Goal: Task Accomplishment & Management: Complete application form

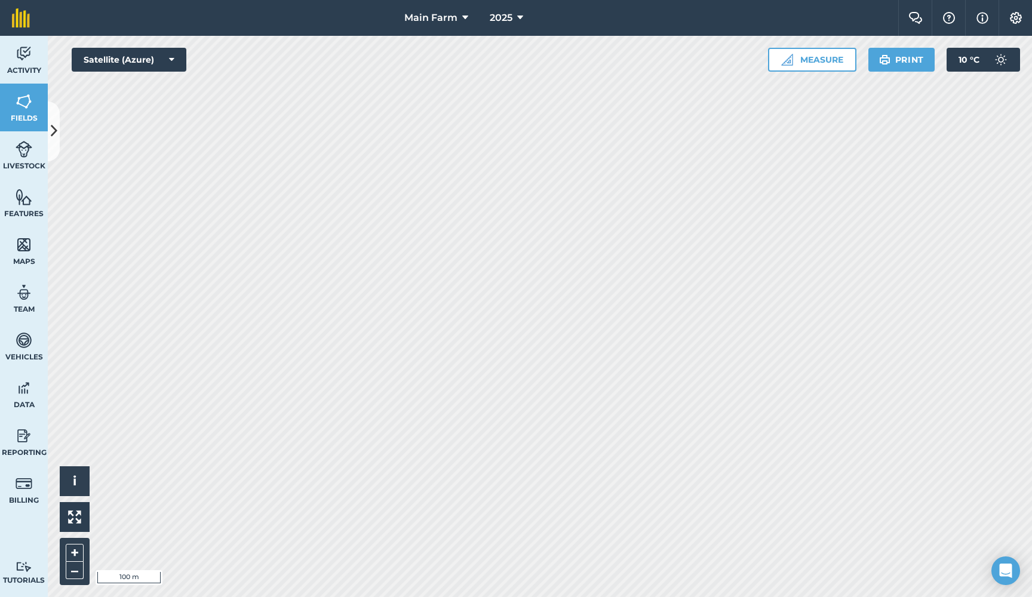
click at [57, 119] on button at bounding box center [54, 132] width 12 height 60
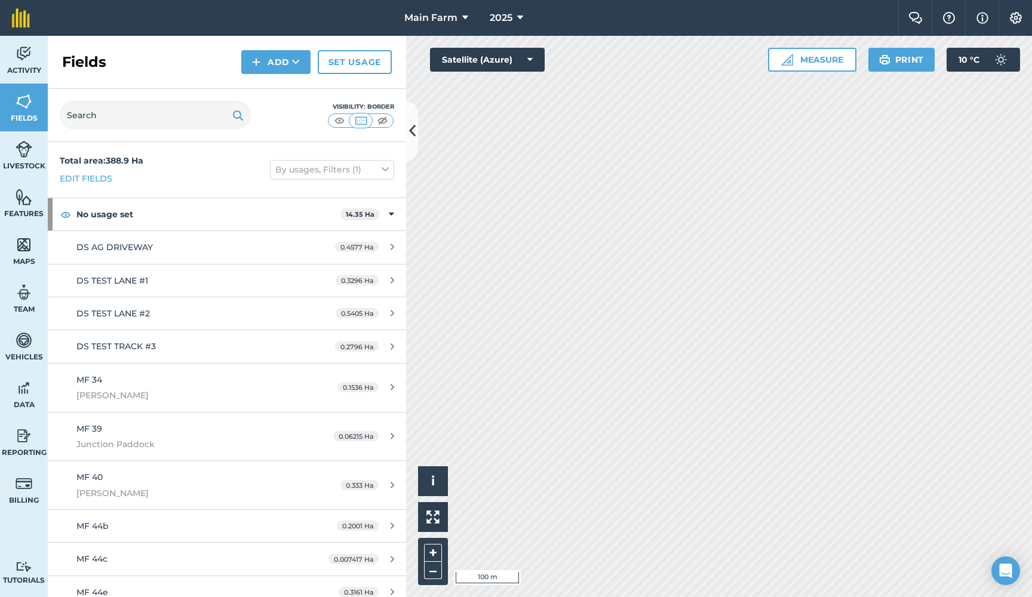
click at [29, 56] on img at bounding box center [24, 54] width 17 height 18
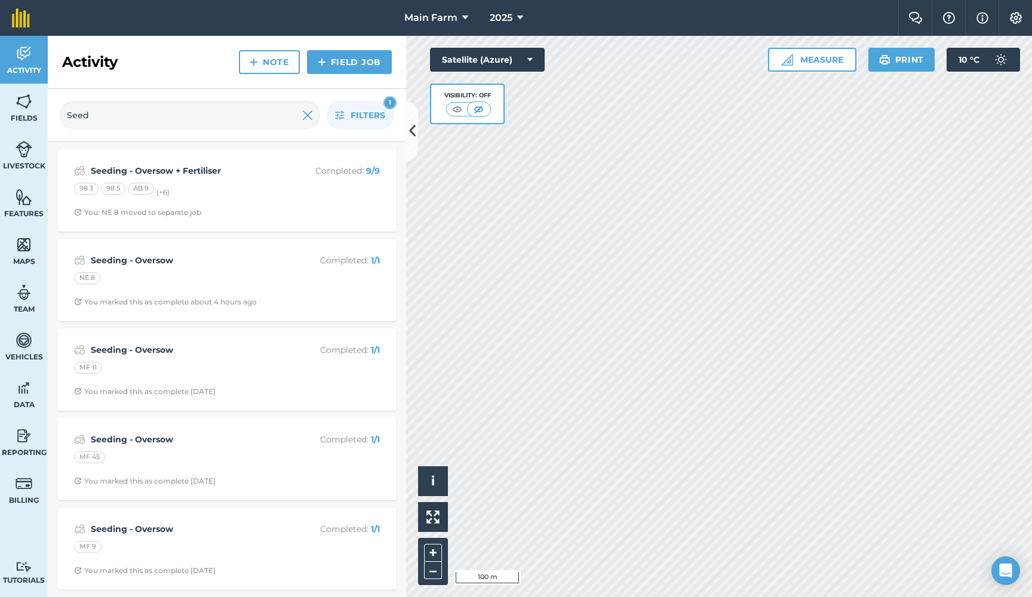
click at [413, 131] on icon at bounding box center [412, 131] width 7 height 21
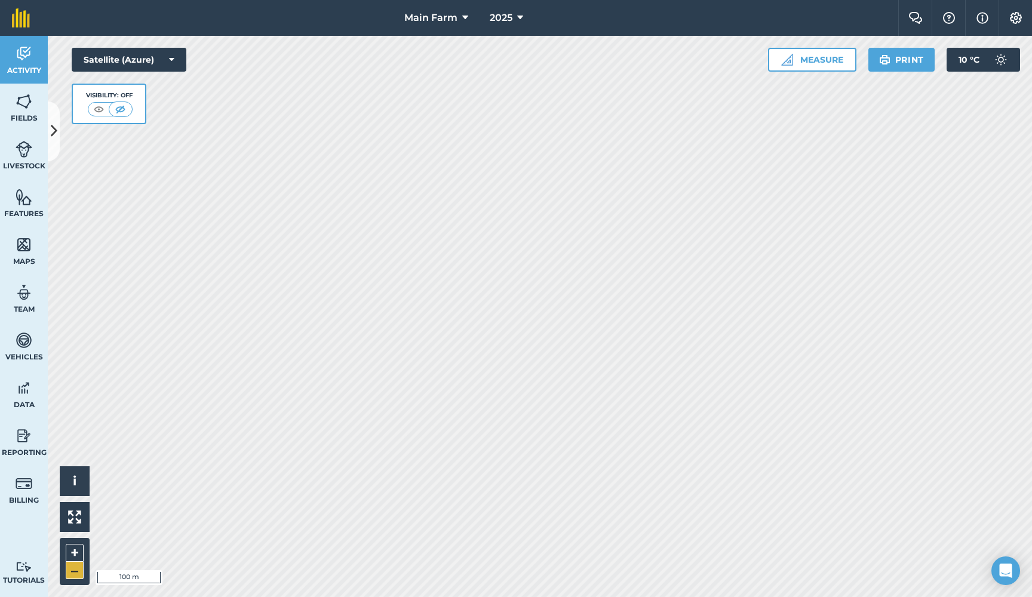
click at [75, 571] on button "–" at bounding box center [75, 570] width 18 height 17
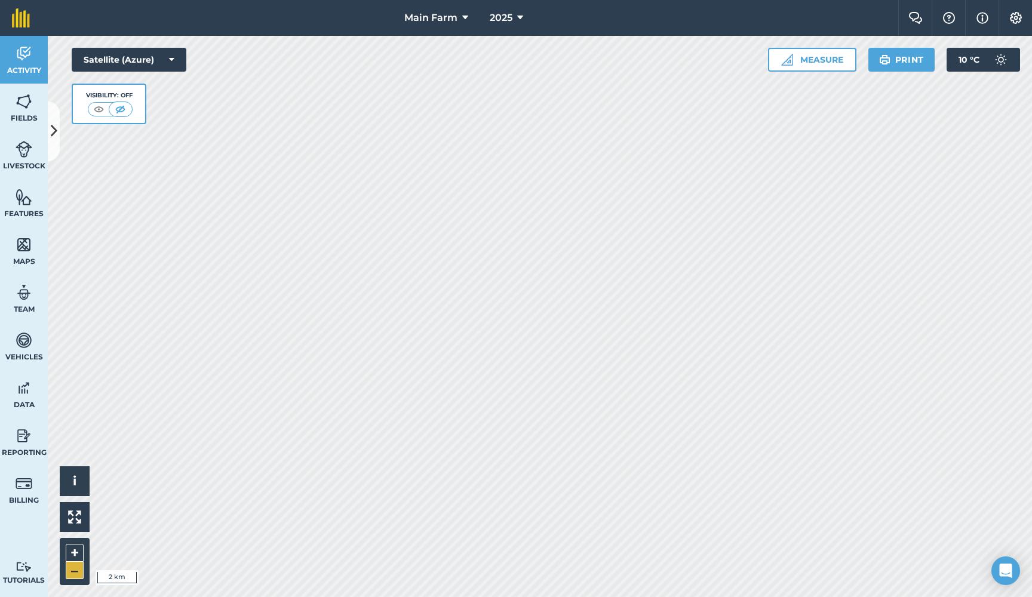
click at [75, 571] on button "–" at bounding box center [75, 570] width 18 height 17
click at [76, 553] on button "+" at bounding box center [75, 553] width 18 height 18
click at [72, 553] on button "+" at bounding box center [75, 553] width 18 height 18
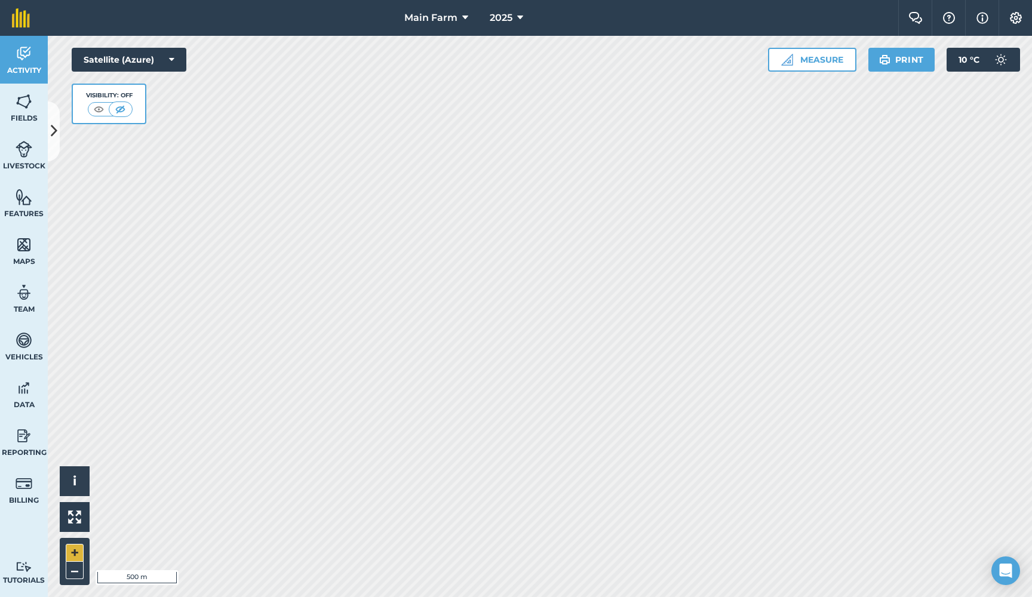
click at [72, 553] on button "+" at bounding box center [75, 553] width 18 height 18
click at [77, 550] on button "+" at bounding box center [75, 553] width 18 height 18
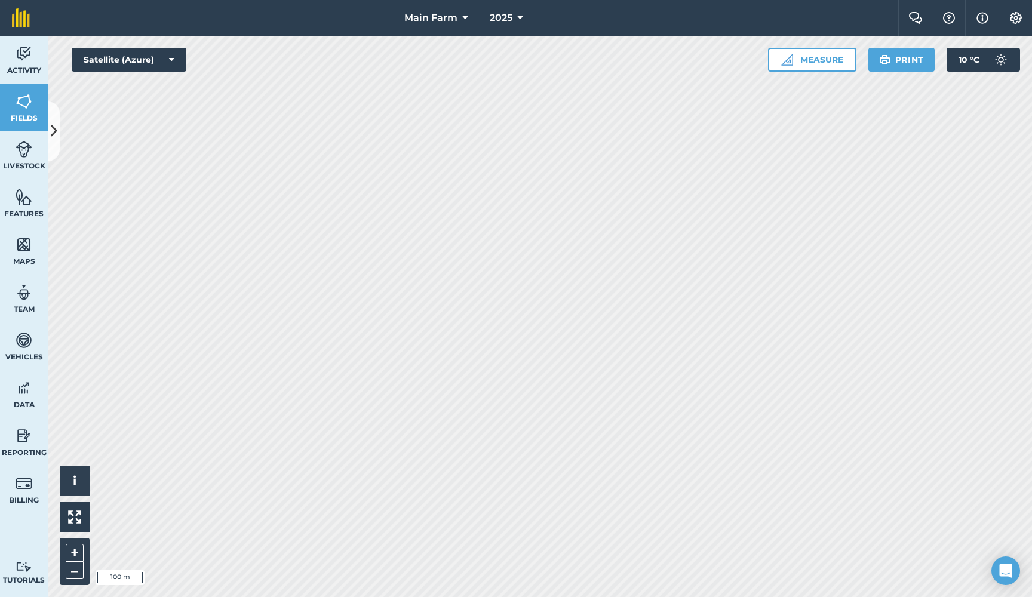
click at [51, 141] on icon at bounding box center [54, 131] width 7 height 21
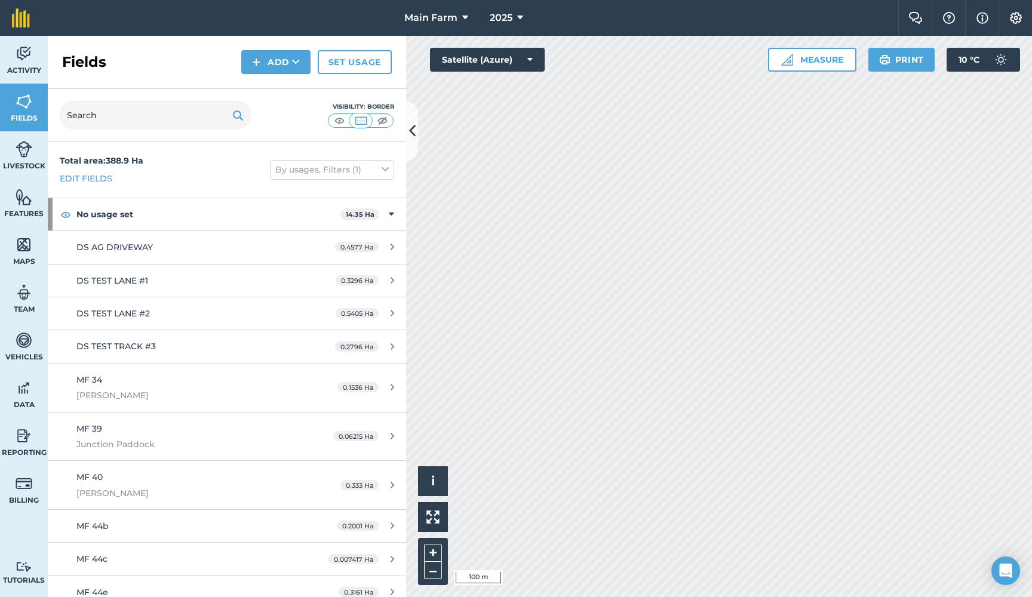
click at [339, 119] on img at bounding box center [339, 121] width 15 height 12
click at [29, 56] on img at bounding box center [24, 54] width 17 height 18
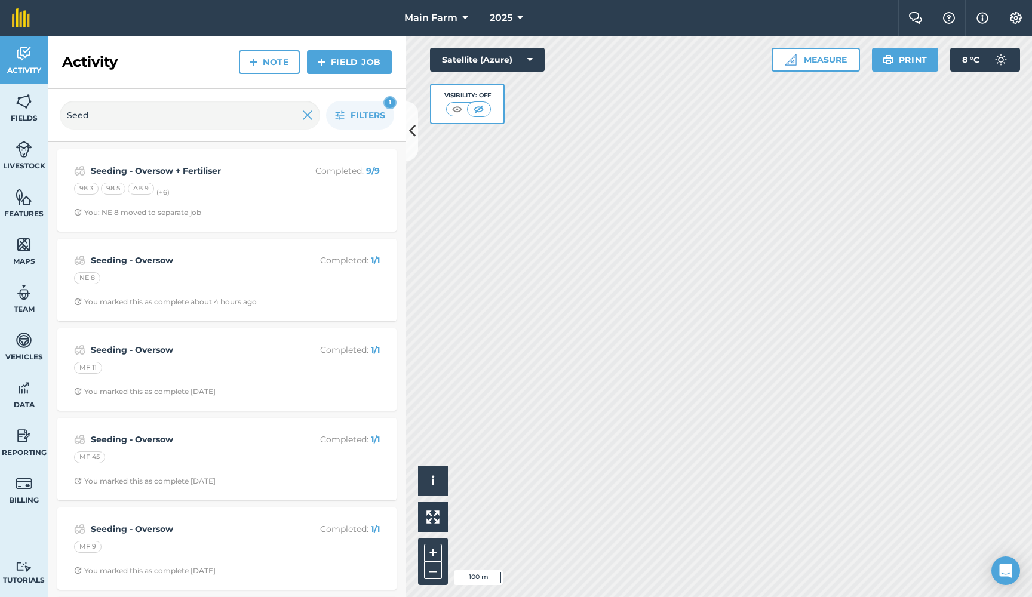
click at [354, 60] on link "Field Job" at bounding box center [349, 62] width 85 height 24
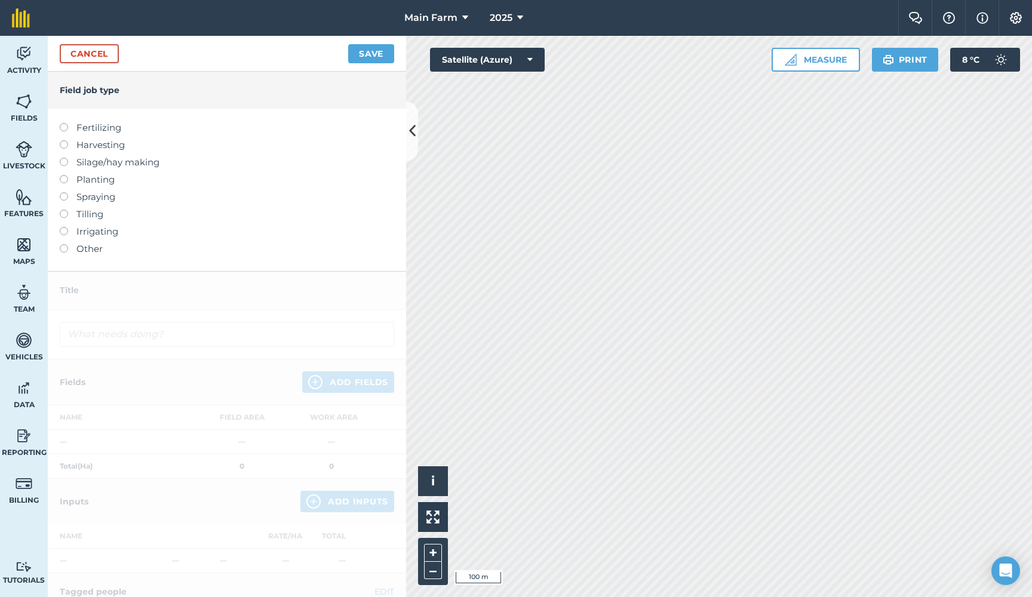
click at [88, 179] on label "Planting" at bounding box center [227, 180] width 335 height 14
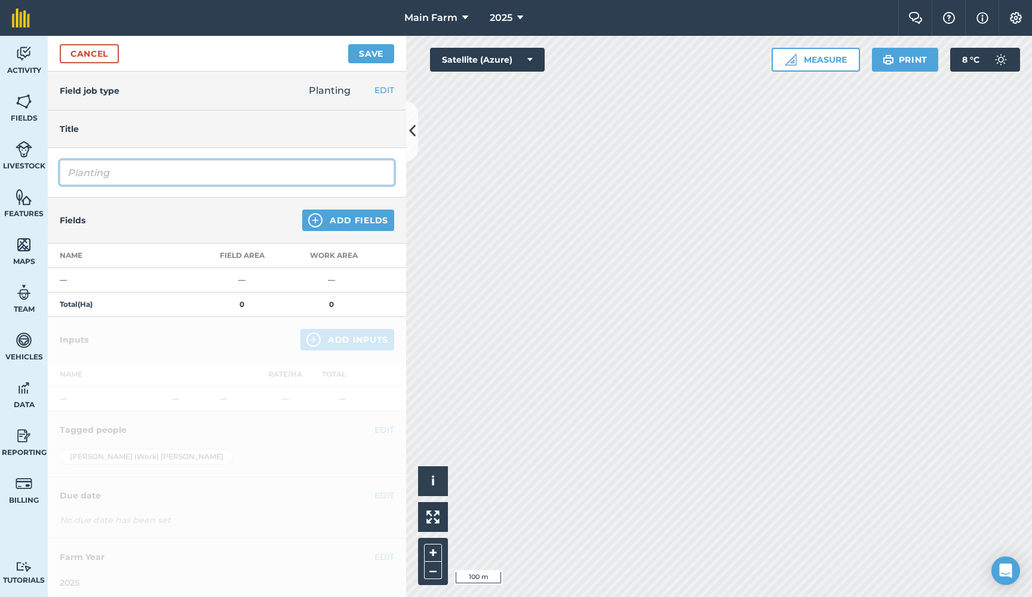
drag, startPoint x: 119, startPoint y: 174, endPoint x: 38, endPoint y: 171, distance: 81.3
click at [39, 171] on div "Activity Fields Livestock Features Maps Team Vehicles Data Reporting Billing Tu…" at bounding box center [516, 317] width 1032 height 562
type input "Seeding - Oversow"
click at [335, 225] on button "Add Fields" at bounding box center [348, 221] width 92 height 22
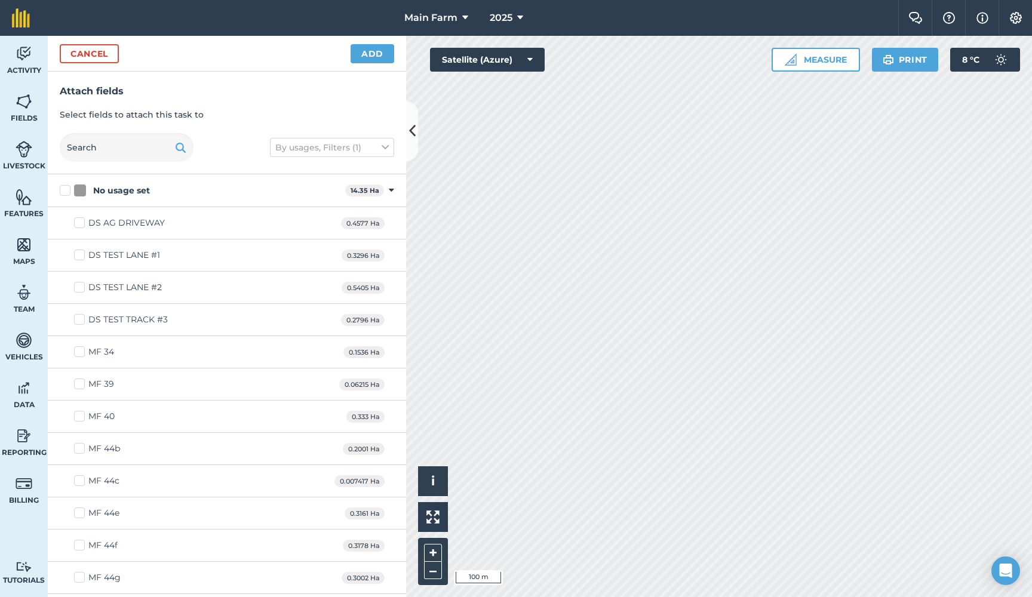
checkbox input "true"
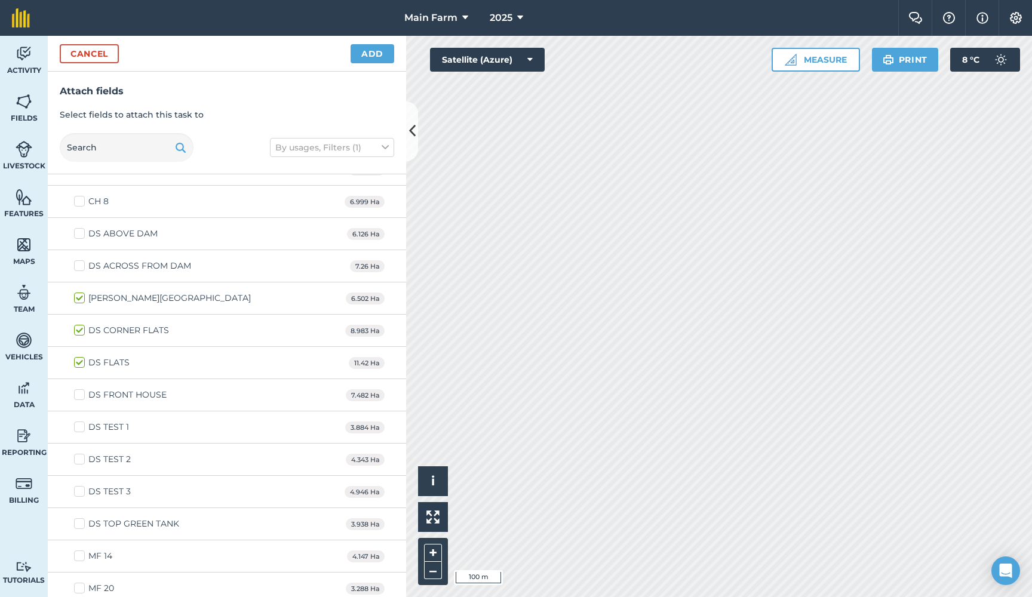
scroll to position [3179, 0]
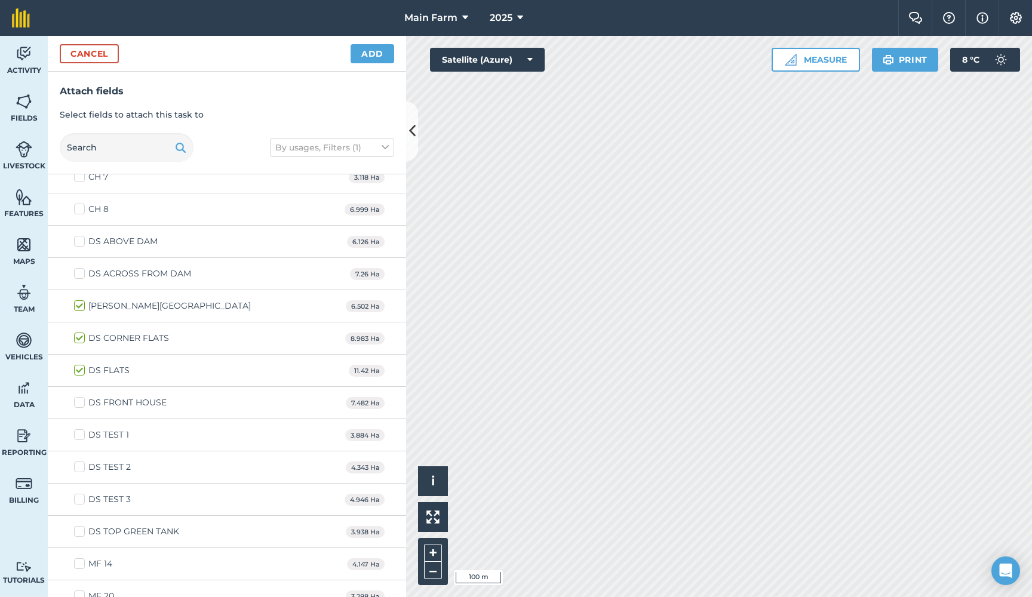
click at [367, 60] on button "Add" at bounding box center [373, 53] width 44 height 19
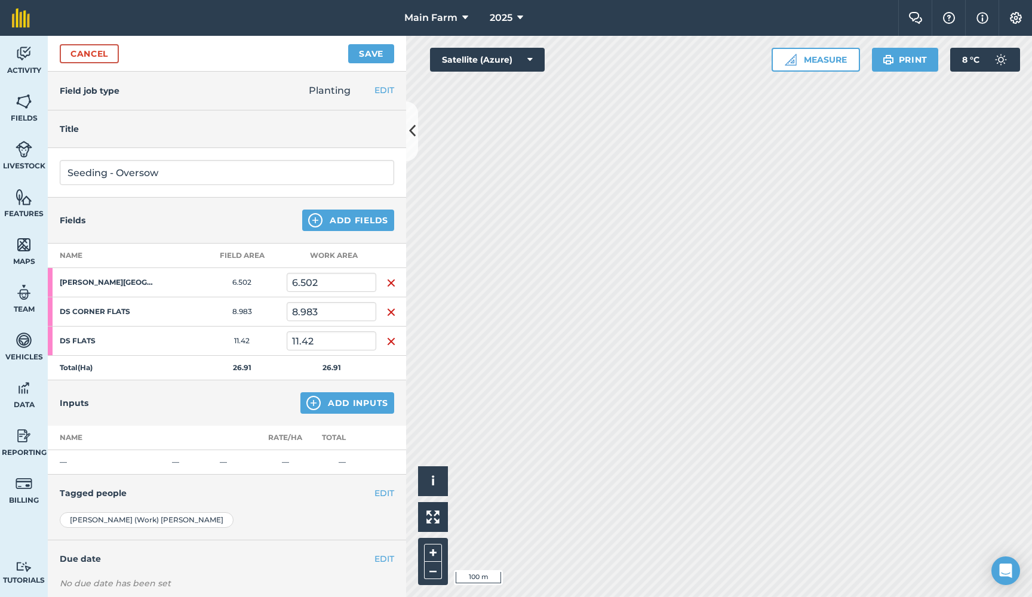
click at [327, 406] on button "Add Inputs" at bounding box center [347, 403] width 94 height 22
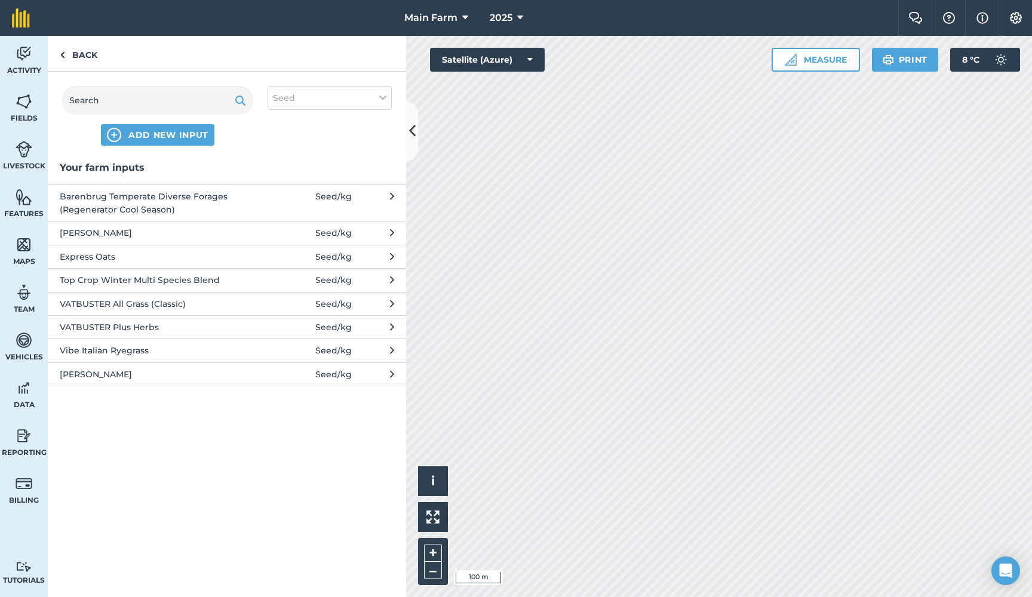
click at [142, 325] on span "VATBUSTER Plus Herbs" at bounding box center [157, 327] width 195 height 13
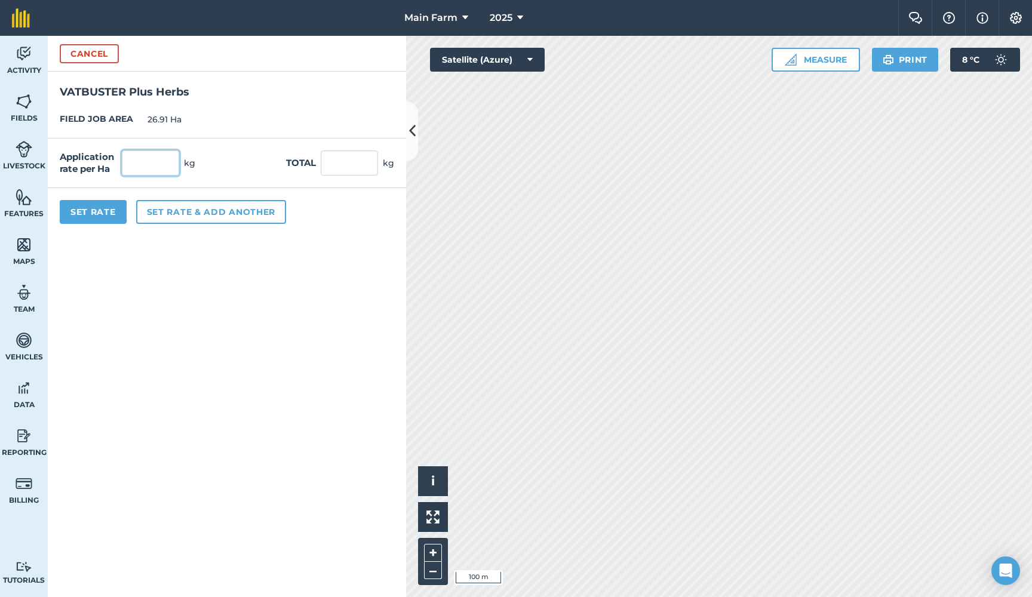
click at [150, 162] on input "text" at bounding box center [150, 163] width 57 height 25
type input "25"
type input "672.75"
click at [307, 319] on form "Cancel VATBUSTER Plus Herbs FIELD JOB AREA 26.91 Ha Application rate per Ha 25 …" at bounding box center [227, 317] width 358 height 562
click at [139, 164] on input "25" at bounding box center [150, 163] width 57 height 25
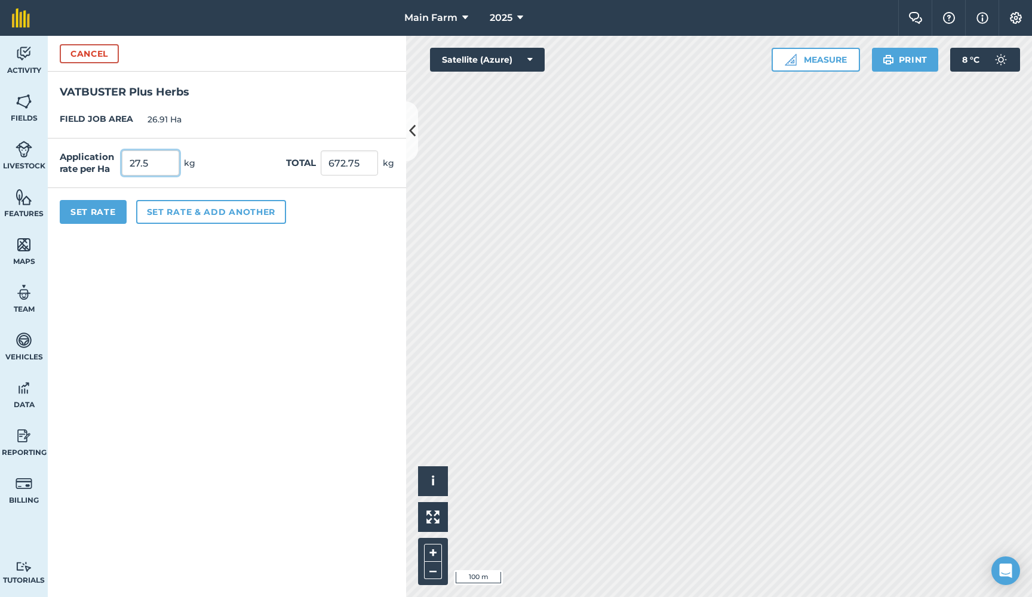
type input "27.5"
type input "740.025"
click at [183, 300] on form "Cancel VATBUSTER Plus Herbs FIELD JOB AREA 26.91 Ha Application rate per Ha 27.…" at bounding box center [227, 317] width 358 height 562
click at [93, 214] on button "Set Rate" at bounding box center [93, 212] width 67 height 24
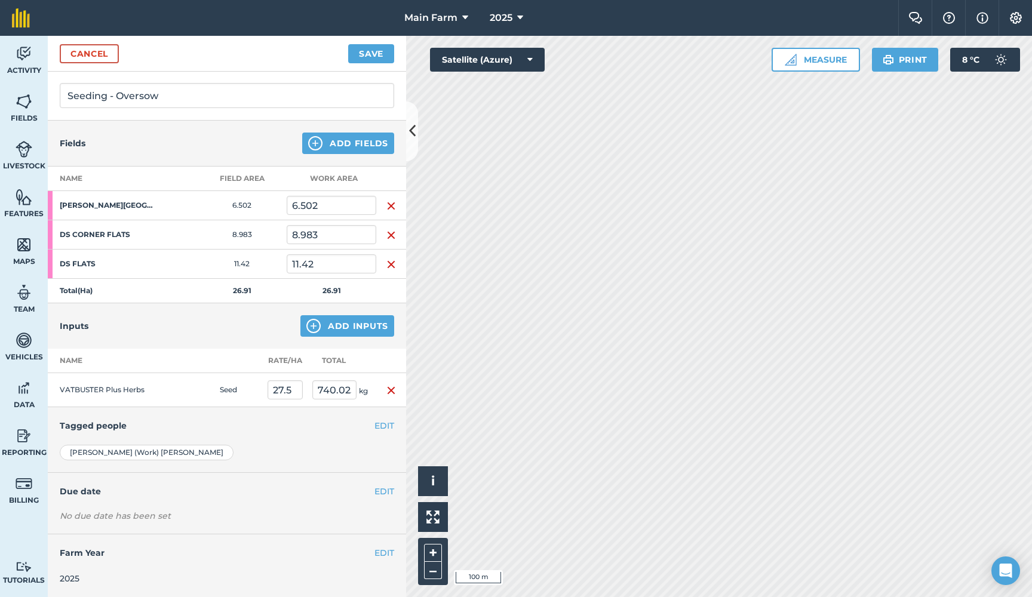
scroll to position [76, 0]
click at [377, 428] on button "EDIT" at bounding box center [385, 426] width 20 height 13
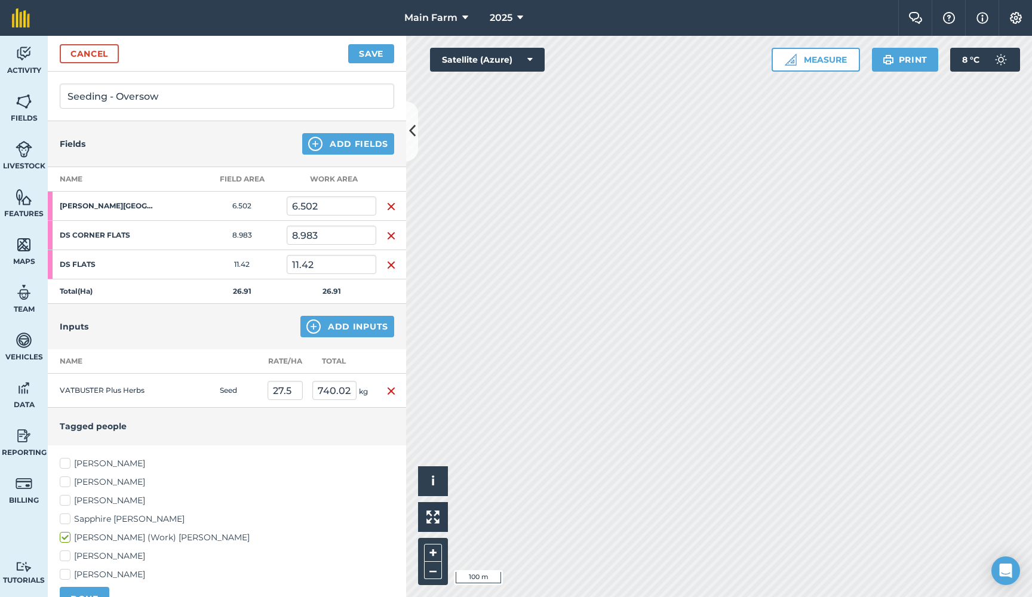
click at [87, 499] on label "[PERSON_NAME]" at bounding box center [227, 501] width 335 height 13
click at [68, 499] on input "[PERSON_NAME]" at bounding box center [64, 499] width 8 height 8
checkbox input "true"
click at [87, 520] on label "Sapphire [PERSON_NAME]" at bounding box center [227, 519] width 335 height 13
click at [68, 520] on input "Sapphire [PERSON_NAME]" at bounding box center [64, 517] width 8 height 8
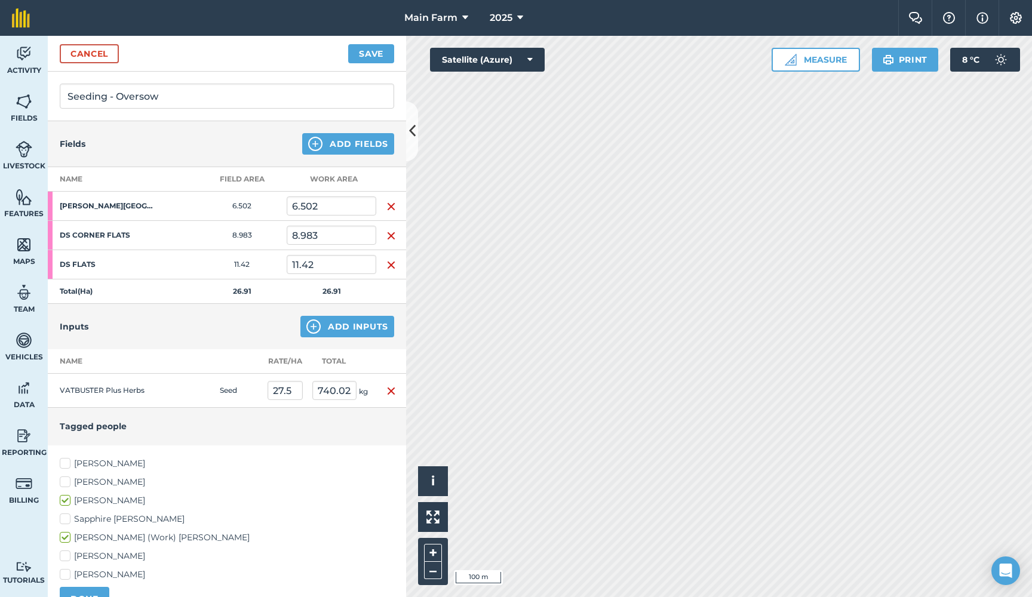
checkbox input "true"
click at [85, 554] on label "[PERSON_NAME]" at bounding box center [227, 556] width 335 height 13
click at [68, 554] on input "[PERSON_NAME]" at bounding box center [64, 554] width 8 height 8
checkbox input "true"
click at [85, 572] on label "[PERSON_NAME]" at bounding box center [227, 575] width 335 height 13
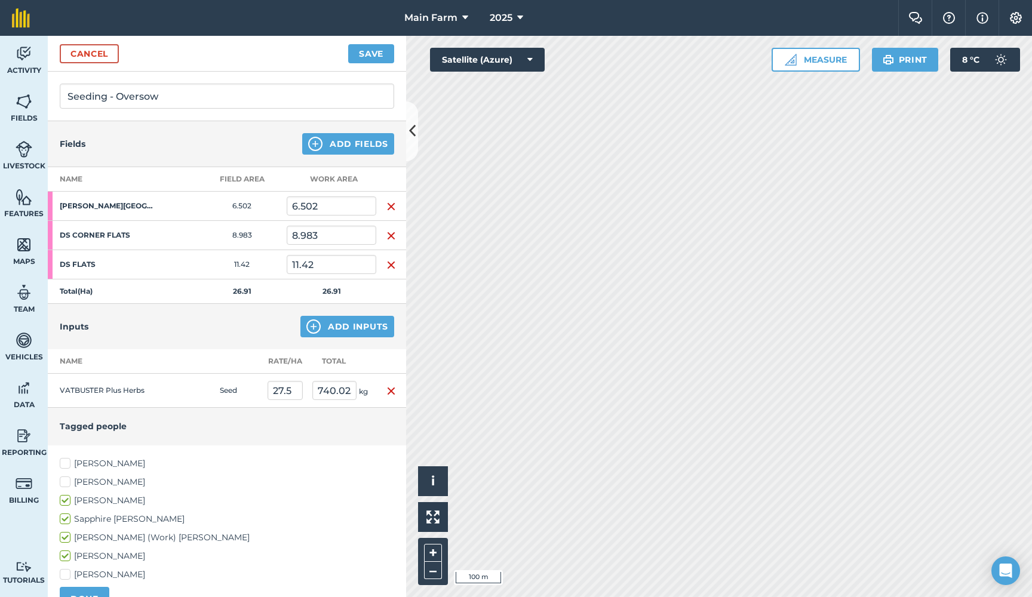
click at [68, 572] on input "[PERSON_NAME]" at bounding box center [64, 573] width 8 height 8
checkbox input "true"
click at [84, 485] on label "[PERSON_NAME]" at bounding box center [227, 482] width 335 height 13
click at [68, 484] on input "[PERSON_NAME]" at bounding box center [64, 480] width 8 height 8
checkbox input "true"
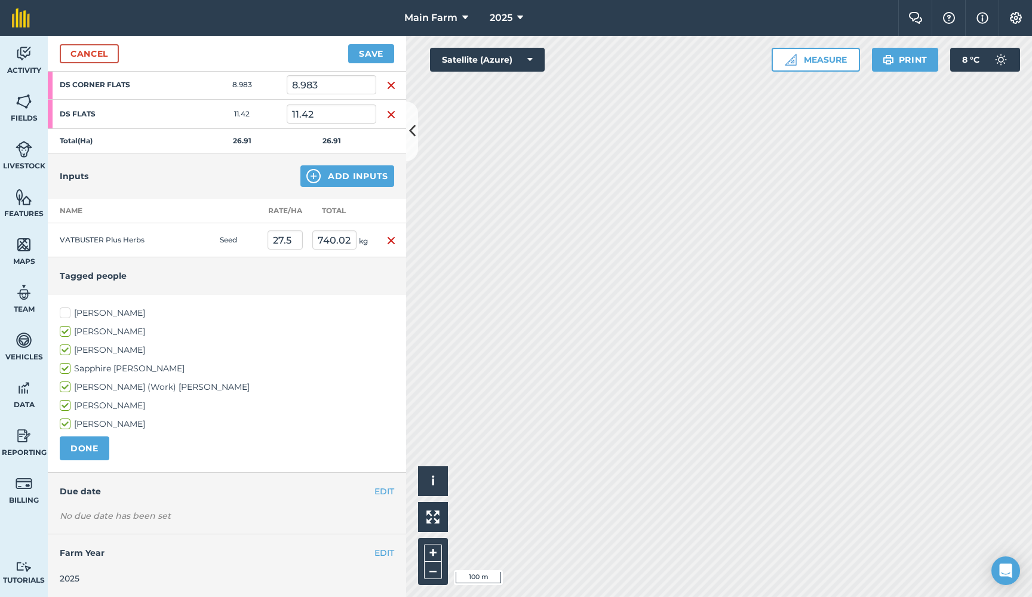
scroll to position [226, 0]
click at [97, 449] on button "DONE" at bounding box center [85, 449] width 50 height 24
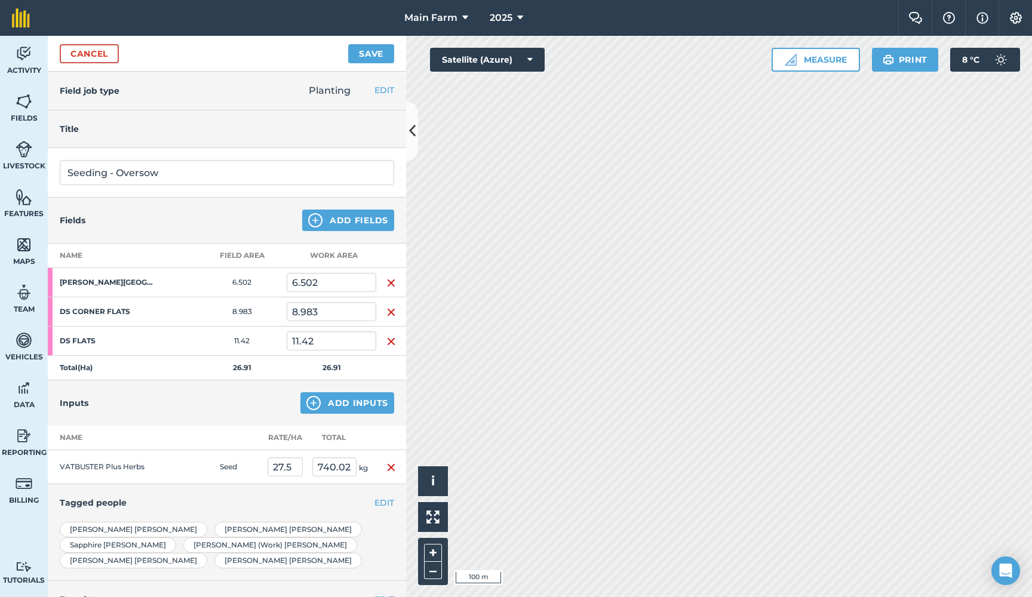
scroll to position [0, 0]
click at [363, 56] on button "Save" at bounding box center [371, 53] width 46 height 19
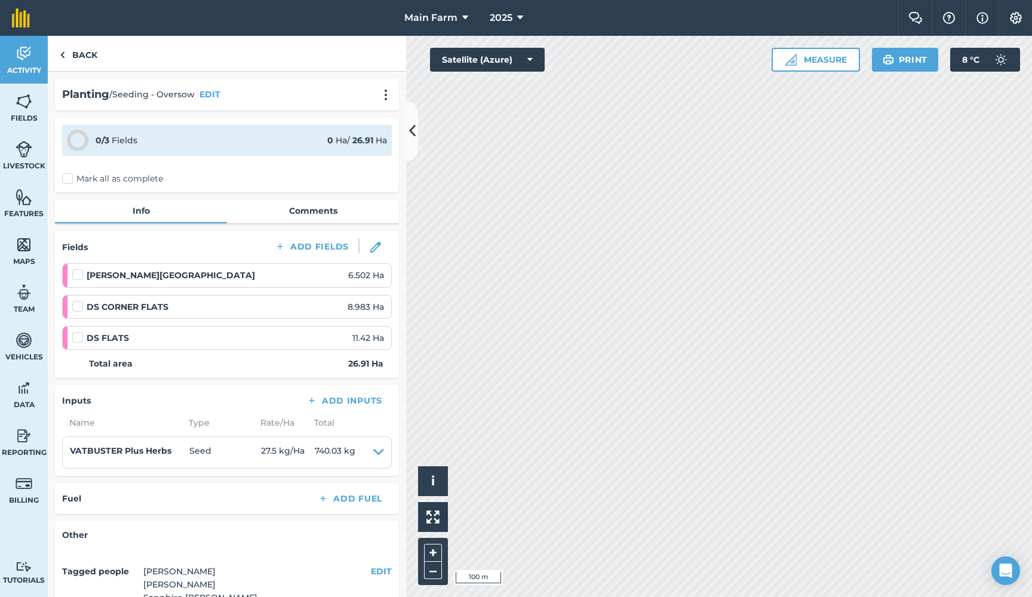
click at [302, 211] on link "Comments" at bounding box center [313, 211] width 172 height 23
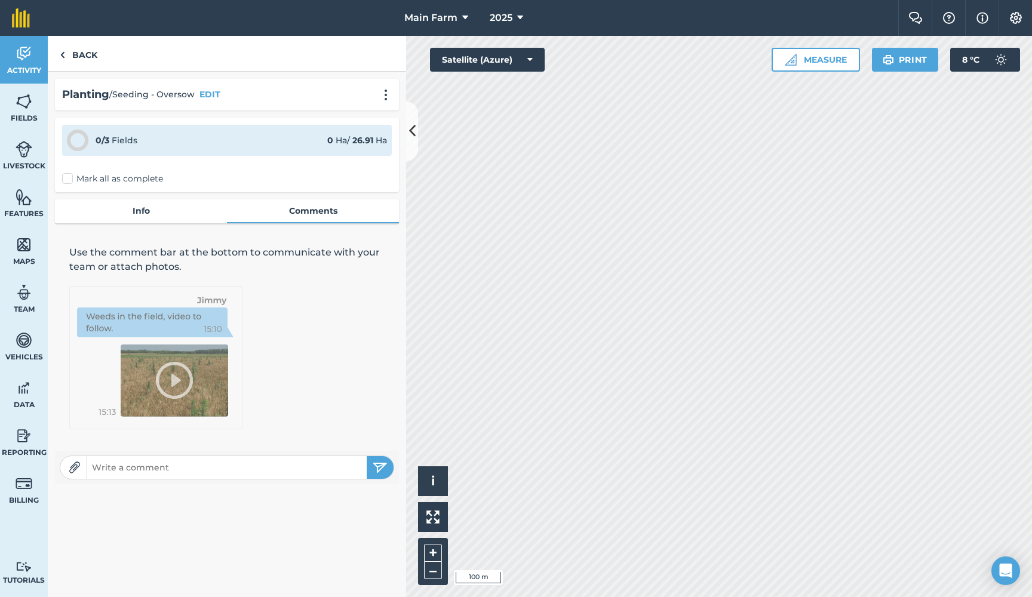
click at [171, 218] on link "Info" at bounding box center [141, 211] width 172 height 23
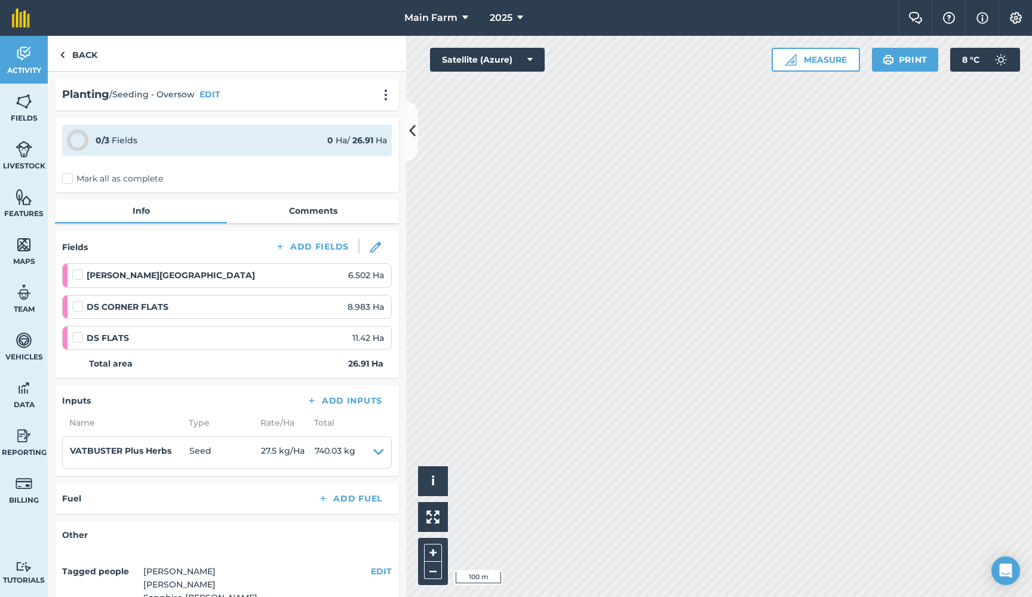
click at [29, 56] on img at bounding box center [24, 54] width 17 height 18
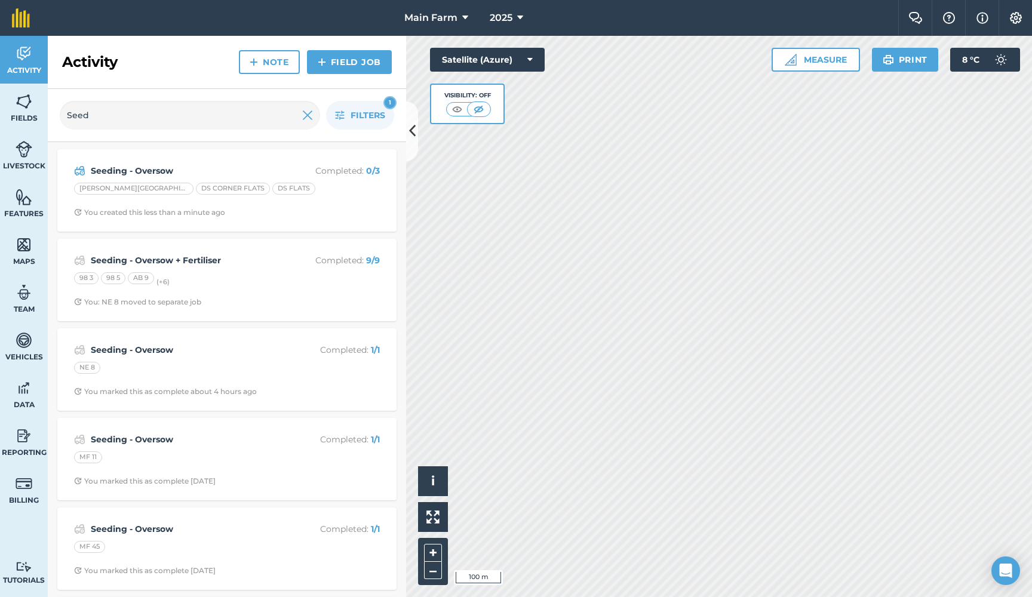
click at [309, 115] on img at bounding box center [307, 115] width 11 height 14
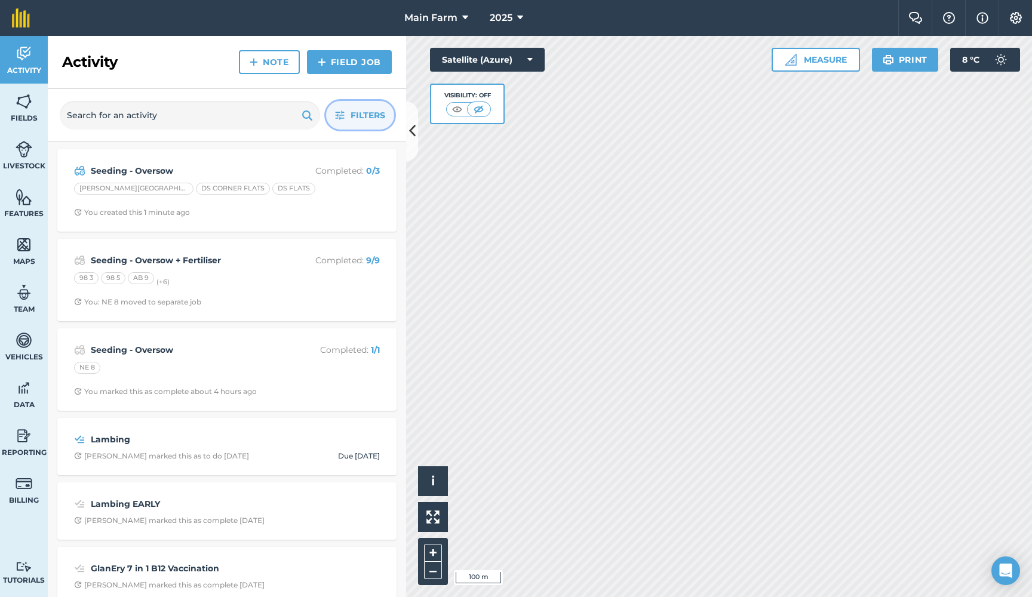
click at [363, 121] on span "Filters" at bounding box center [368, 115] width 35 height 13
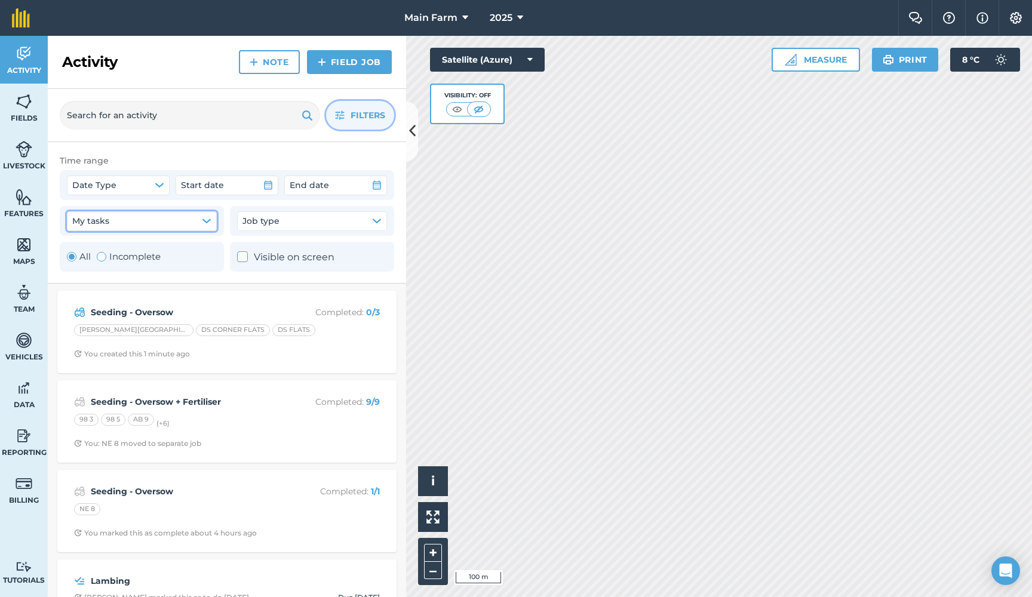
click at [210, 223] on icon "button" at bounding box center [207, 221] width 10 height 10
click at [360, 118] on span "Filters" at bounding box center [368, 115] width 35 height 13
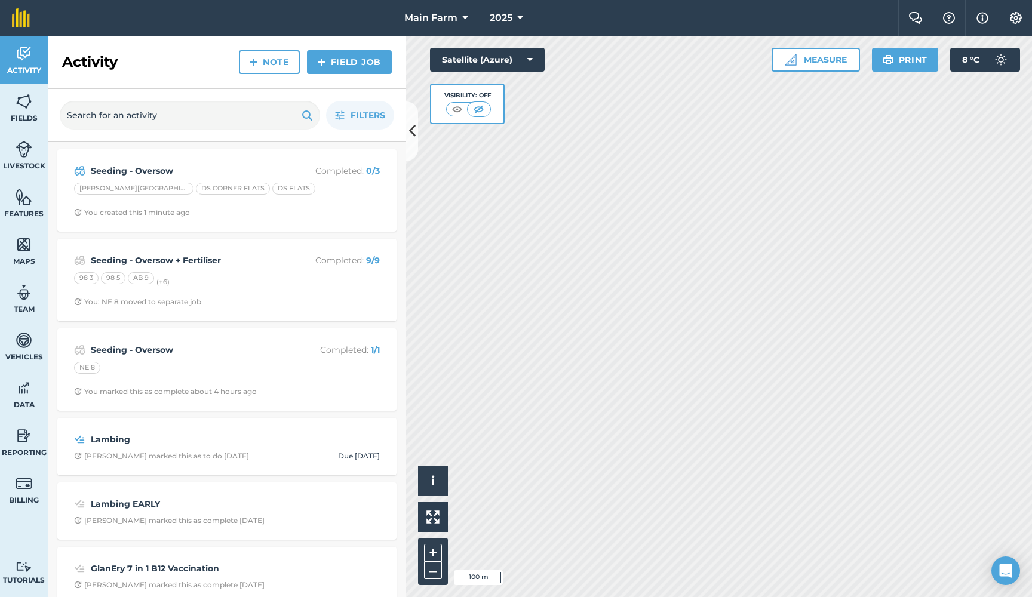
click at [24, 394] on img at bounding box center [24, 388] width 17 height 18
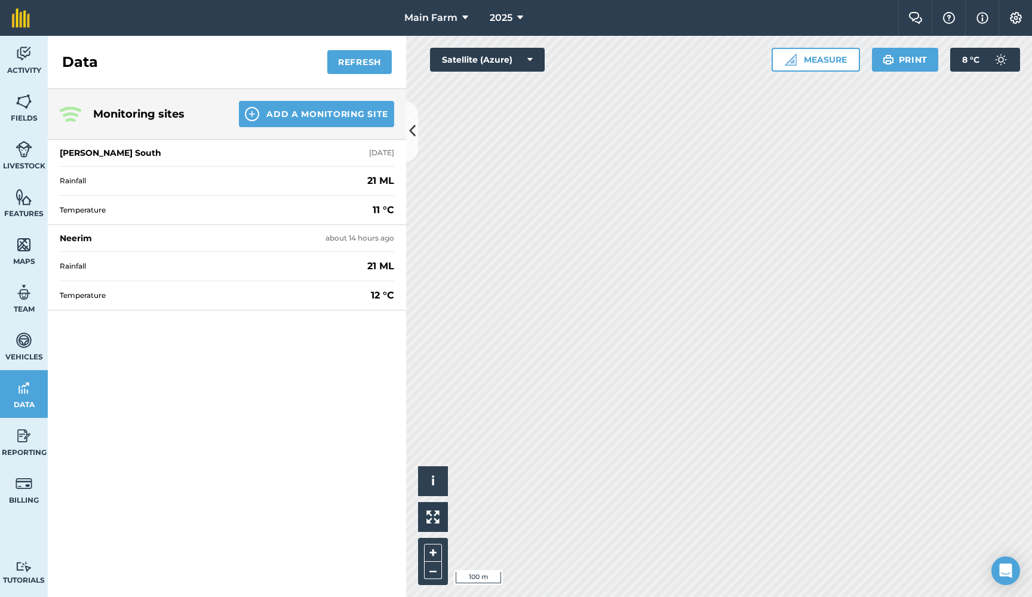
click at [22, 55] on img at bounding box center [24, 54] width 17 height 18
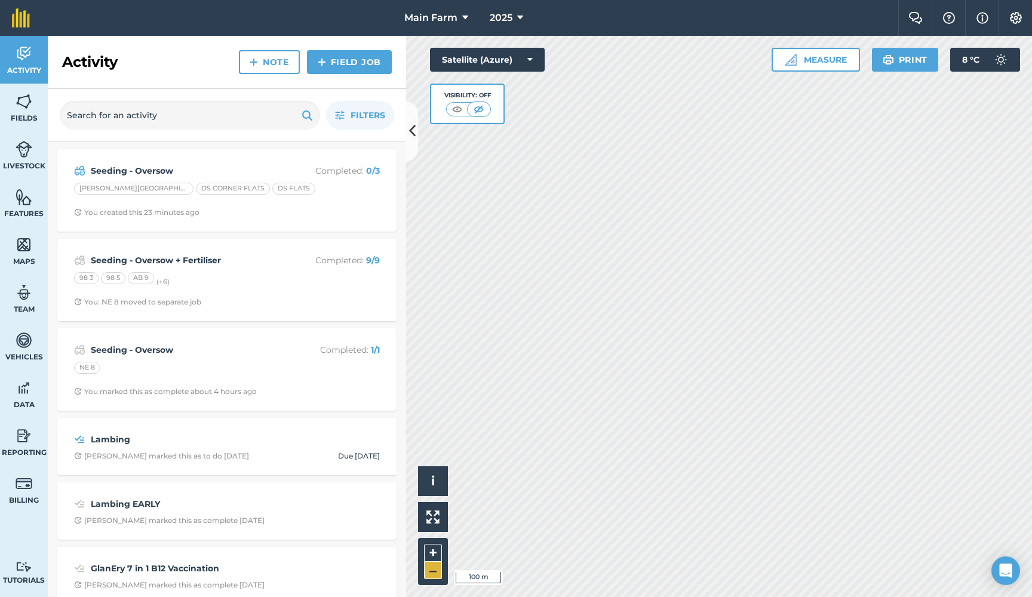
click at [436, 572] on button "–" at bounding box center [433, 570] width 18 height 17
click at [438, 552] on button "+" at bounding box center [433, 553] width 18 height 18
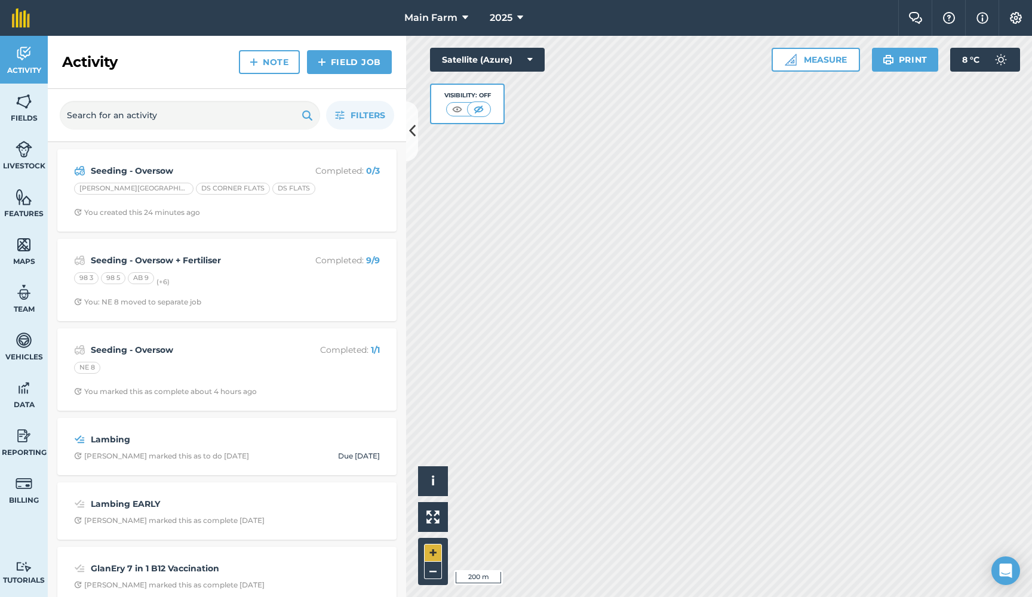
click at [432, 549] on button "+" at bounding box center [433, 553] width 18 height 18
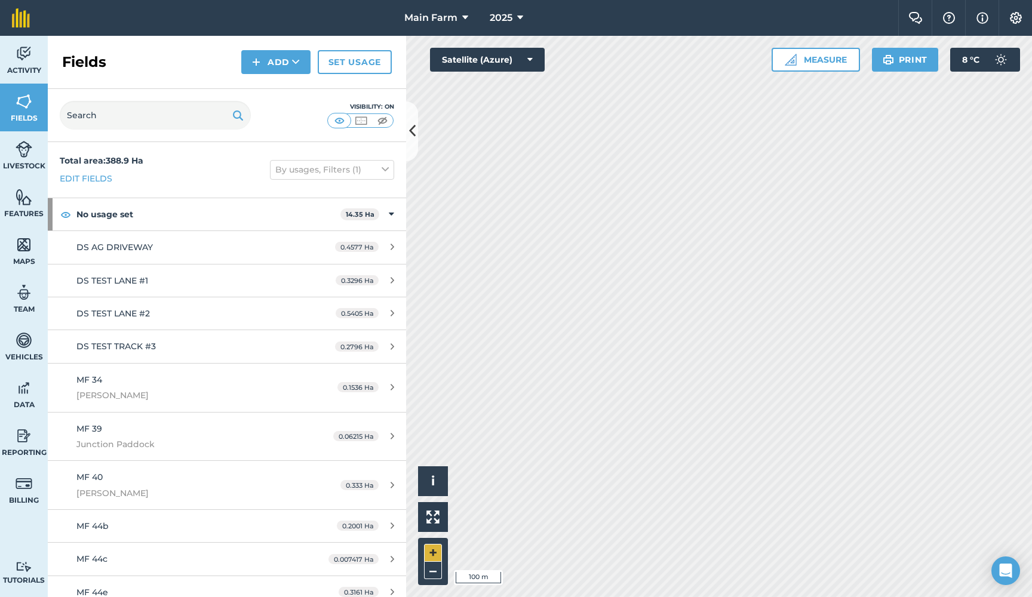
click at [436, 557] on button "+" at bounding box center [433, 553] width 18 height 18
click at [433, 556] on button "+" at bounding box center [433, 553] width 18 height 18
click at [434, 573] on button "–" at bounding box center [433, 570] width 18 height 17
click at [434, 553] on button "+" at bounding box center [433, 553] width 18 height 18
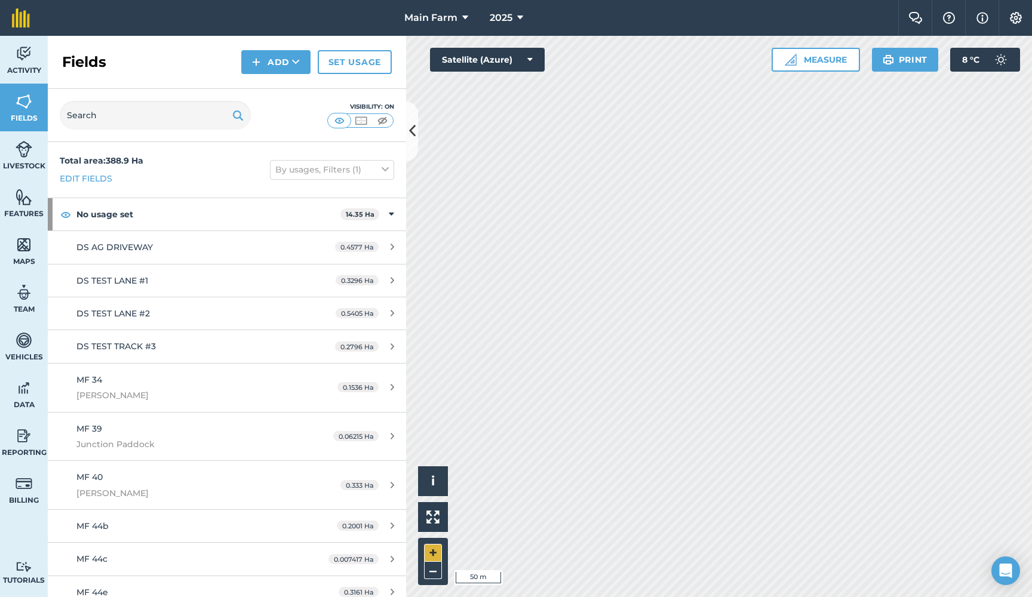
click at [432, 554] on button "+" at bounding box center [433, 553] width 18 height 18
click at [435, 576] on button "–" at bounding box center [433, 570] width 18 height 17
click at [434, 571] on button "–" at bounding box center [433, 570] width 18 height 17
click at [432, 575] on button "–" at bounding box center [433, 570] width 18 height 17
click at [284, 487] on div "Activity Fields Livestock Features Maps Team Vehicles Data Reporting Billing Tu…" at bounding box center [516, 317] width 1032 height 562
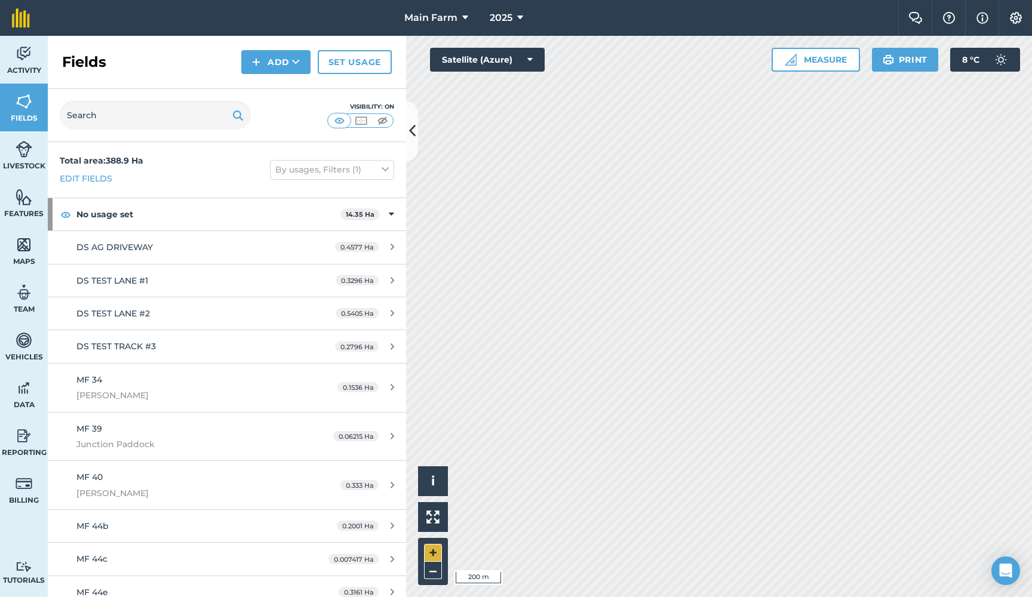
click at [433, 554] on button "+" at bounding box center [433, 553] width 18 height 18
click at [429, 571] on button "–" at bounding box center [433, 570] width 18 height 17
click at [438, 568] on button "–" at bounding box center [433, 570] width 18 height 17
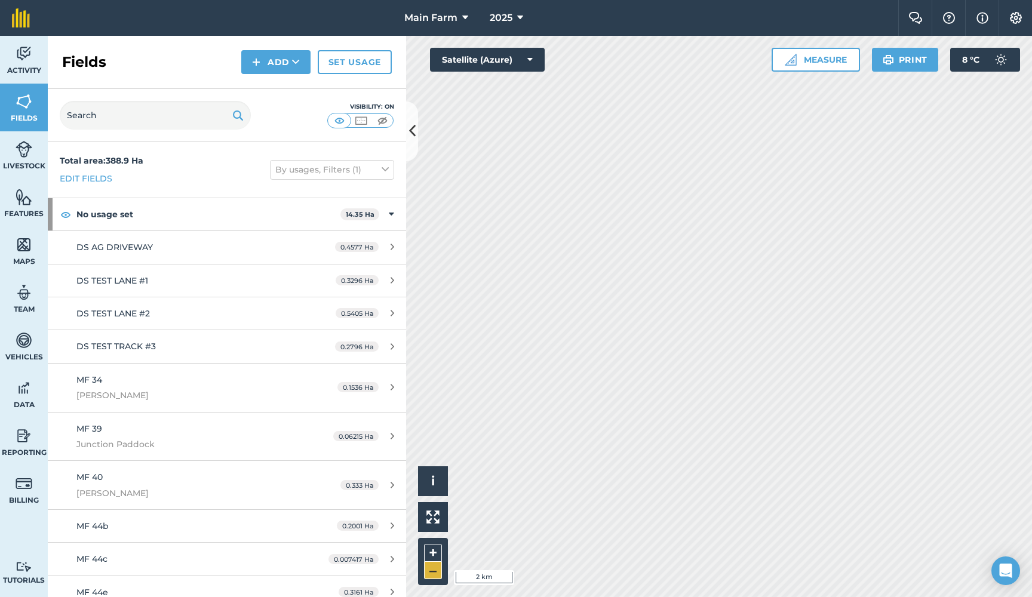
click at [438, 568] on button "–" at bounding box center [433, 570] width 18 height 17
click at [384, 312] on div "Activity Fields Livestock Features Maps Team Vehicles Data Reporting Billing Tu…" at bounding box center [516, 317] width 1032 height 562
click at [431, 549] on button "+" at bounding box center [433, 553] width 18 height 18
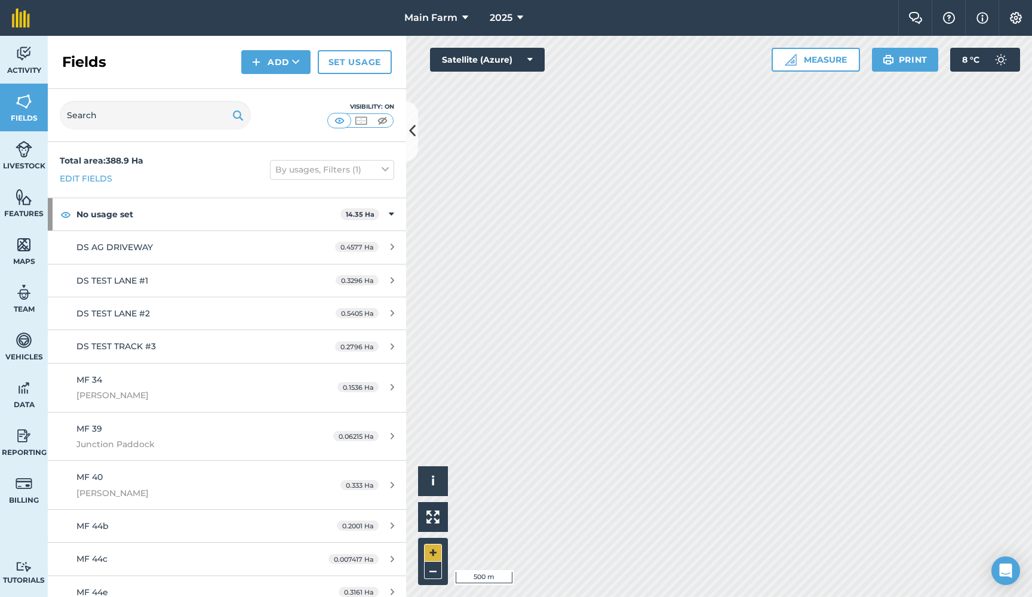
click at [437, 551] on button "+" at bounding box center [433, 553] width 18 height 18
